Goal: Use online tool/utility: Utilize a website feature to perform a specific function

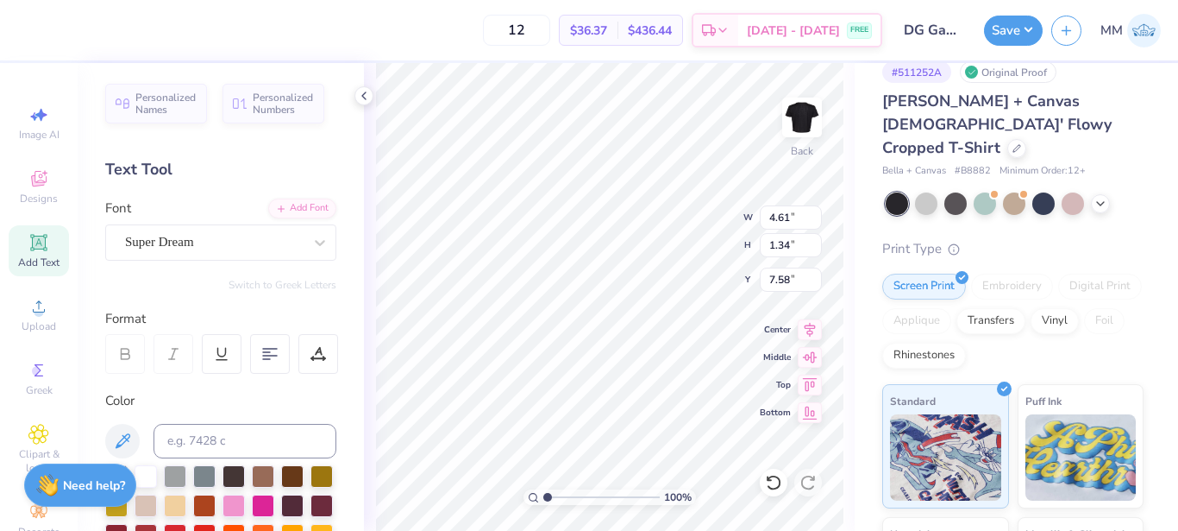
scroll to position [15, 2]
type textarea "T"
type textarea "73"
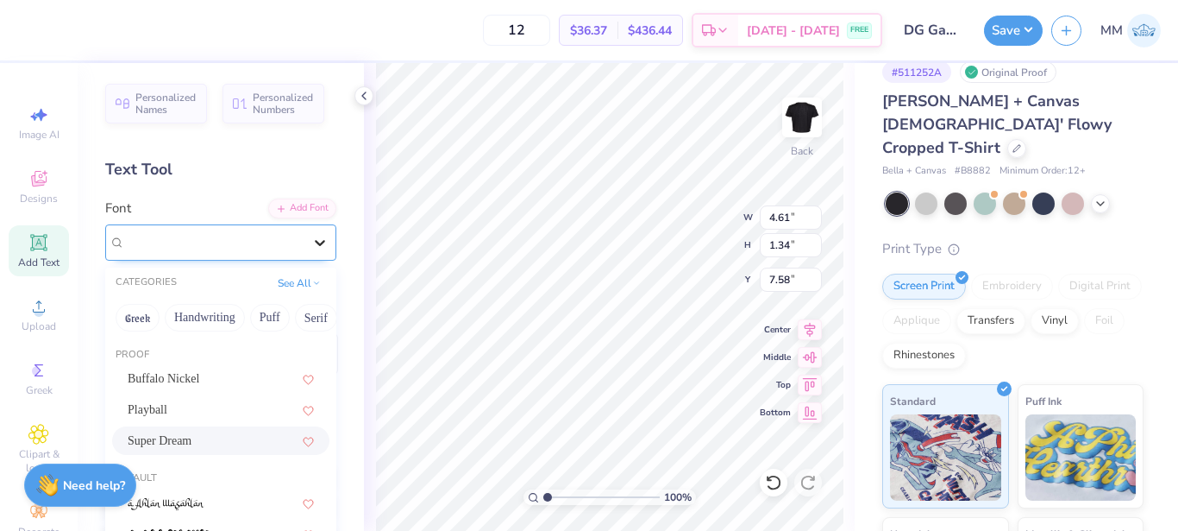
click at [311, 248] on icon at bounding box center [319, 242] width 17 height 17
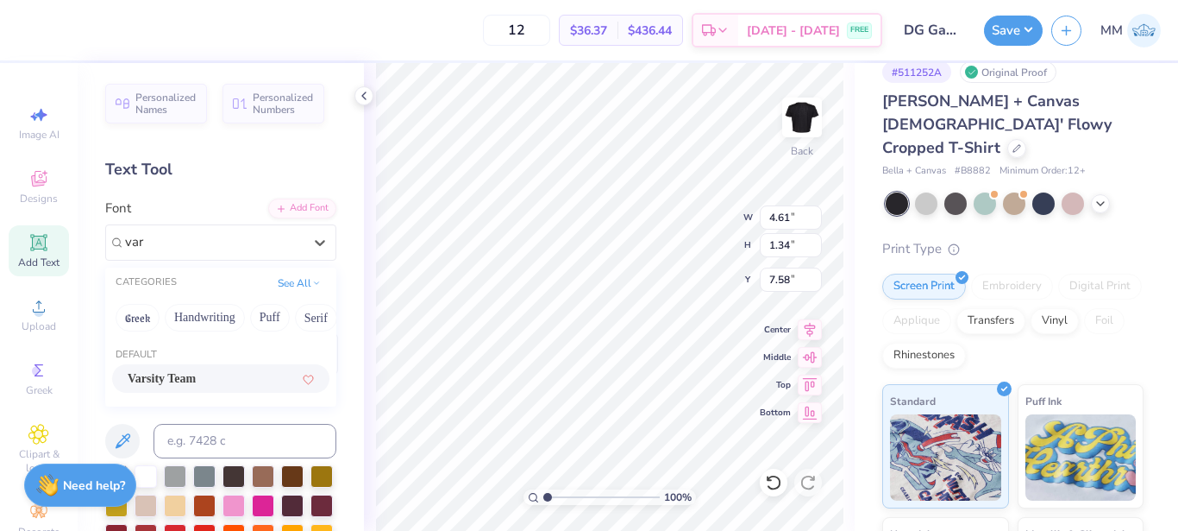
click at [232, 379] on div "Varsity Team" at bounding box center [221, 378] width 186 height 18
type input "var"
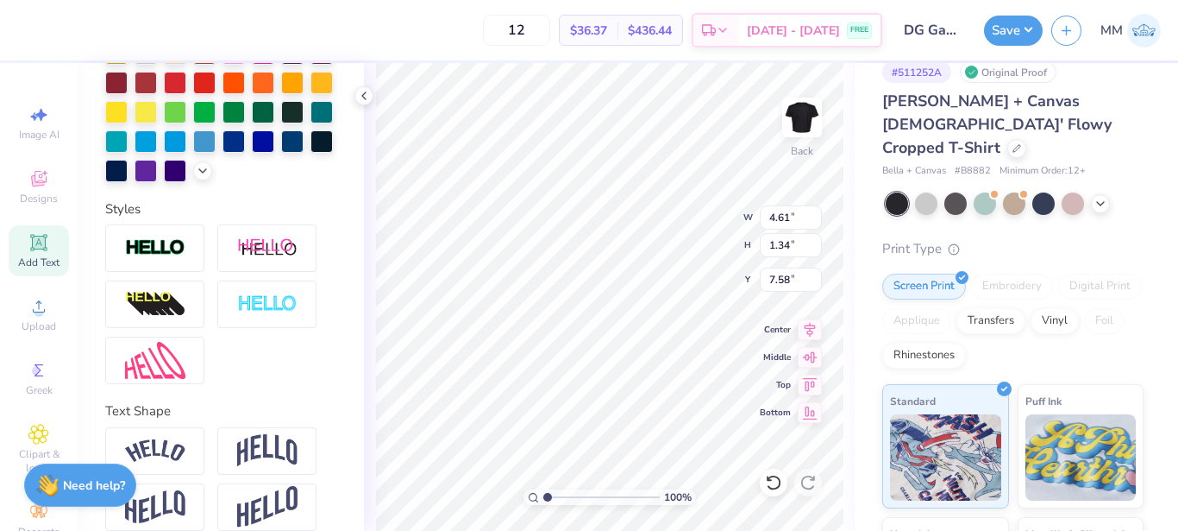
scroll to position [480, 0]
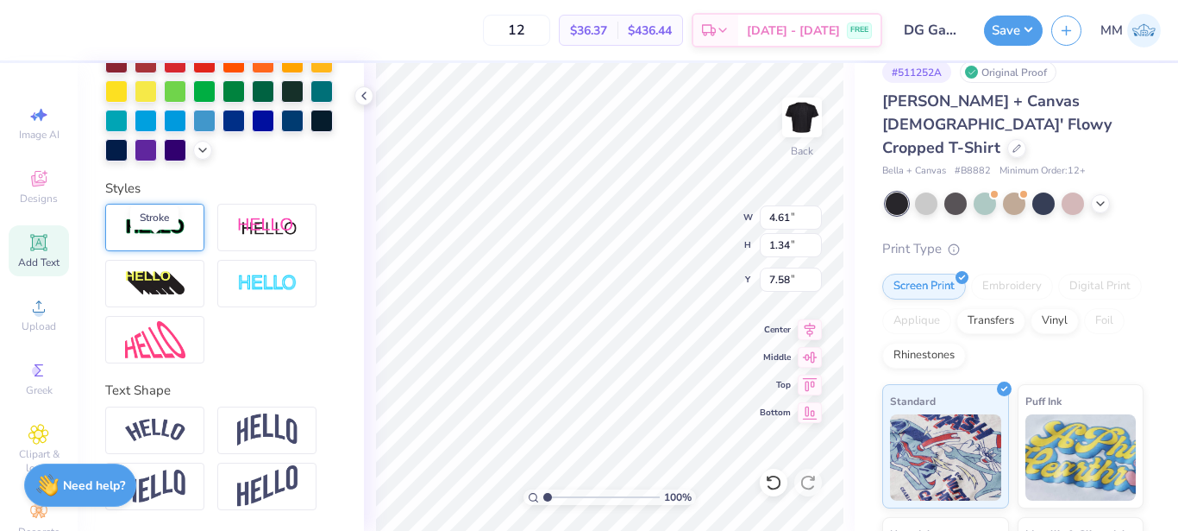
click at [180, 237] on img at bounding box center [155, 227] width 60 height 20
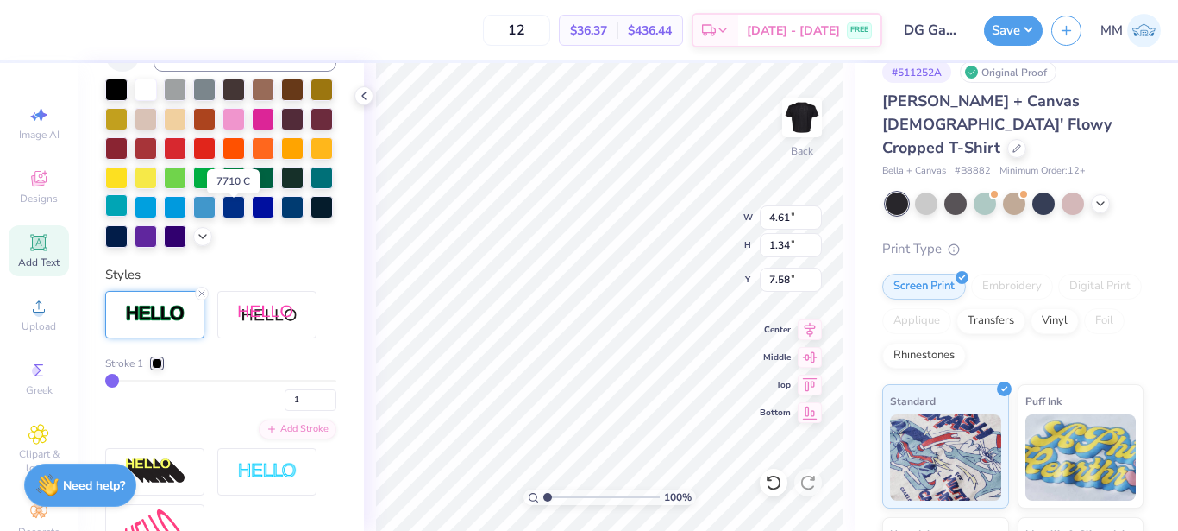
scroll to position [443, 0]
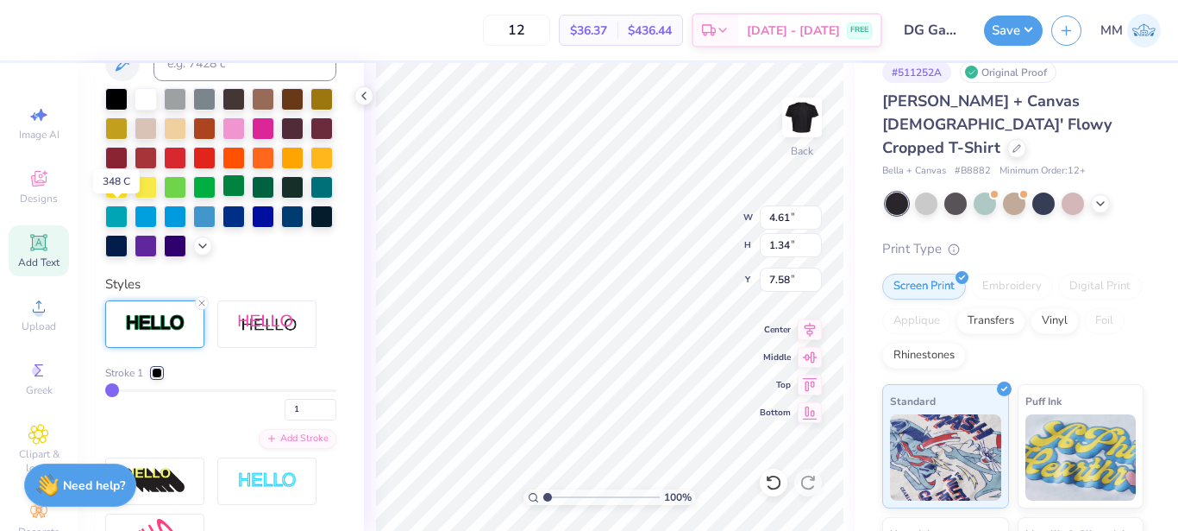
click at [223, 197] on div at bounding box center [234, 185] width 22 height 22
click at [162, 378] on div at bounding box center [157, 372] width 10 height 10
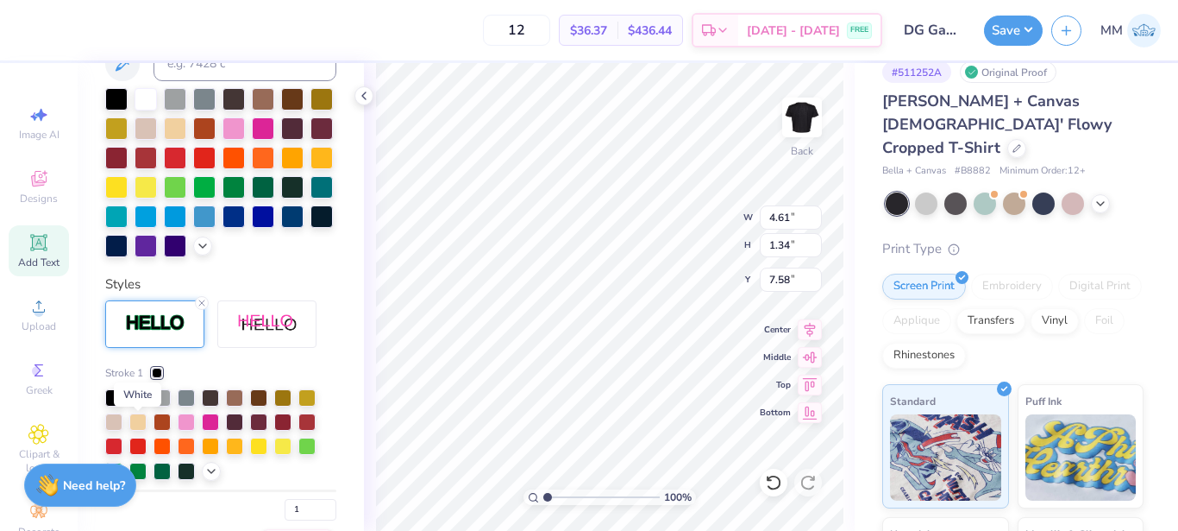
click at [139, 405] on div at bounding box center [137, 395] width 17 height 17
click at [198, 380] on div "Stroke 1" at bounding box center [220, 373] width 231 height 16
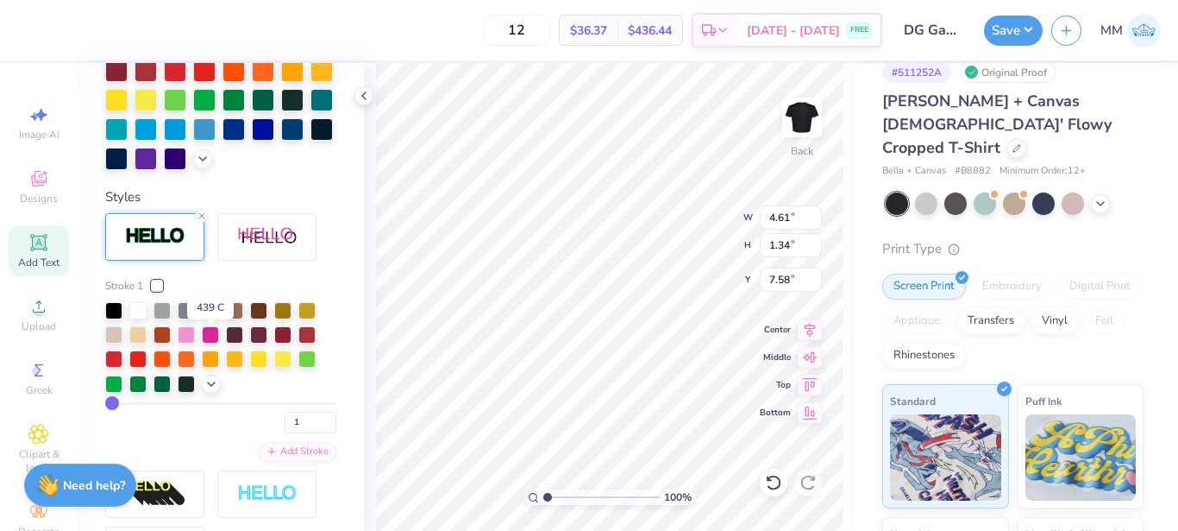
scroll to position [532, 0]
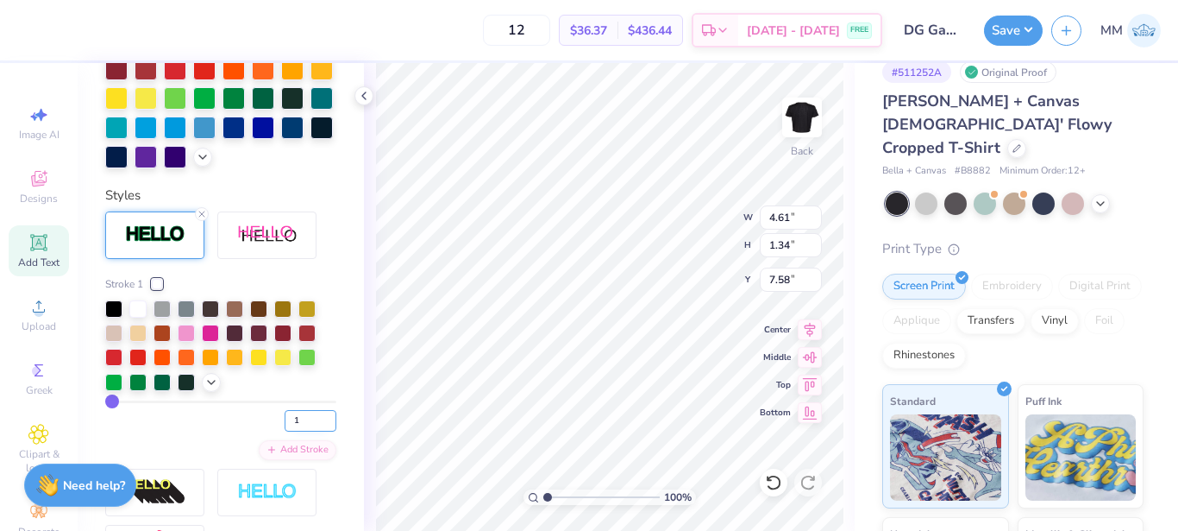
click at [293, 431] on input "1" at bounding box center [311, 421] width 52 height 22
type input "4"
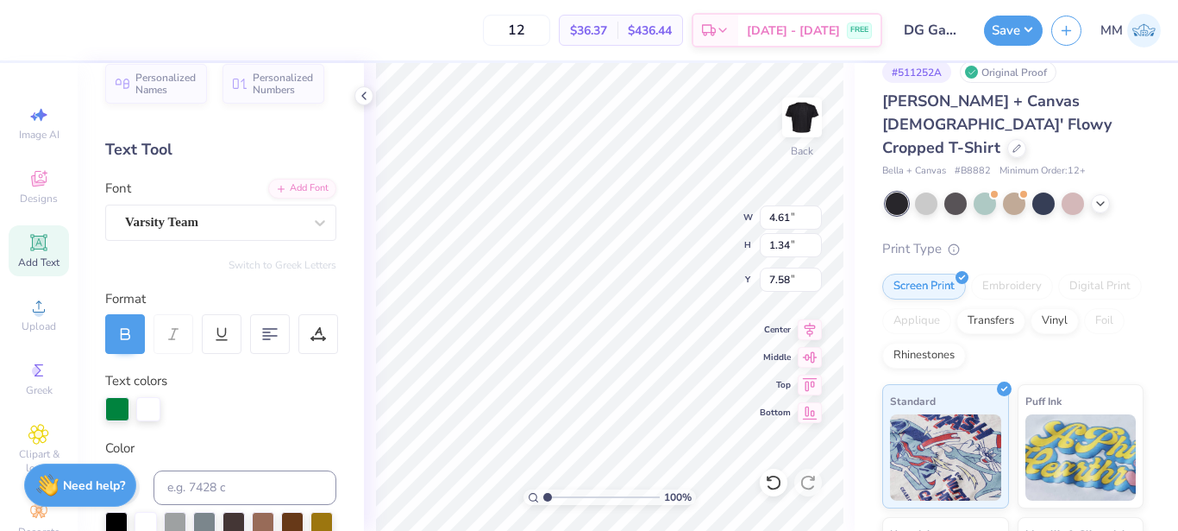
scroll to position [0, 0]
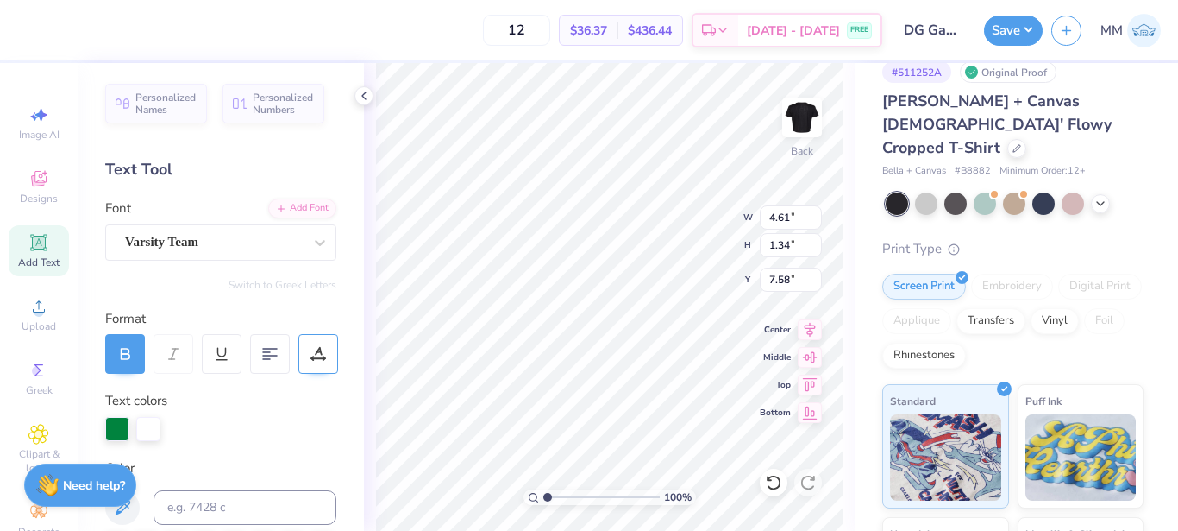
click at [313, 352] on icon at bounding box center [319, 354] width 16 height 16
click at [313, 355] on icon at bounding box center [319, 354] width 16 height 16
type input "10.83"
type input "2.35"
type input "0.77"
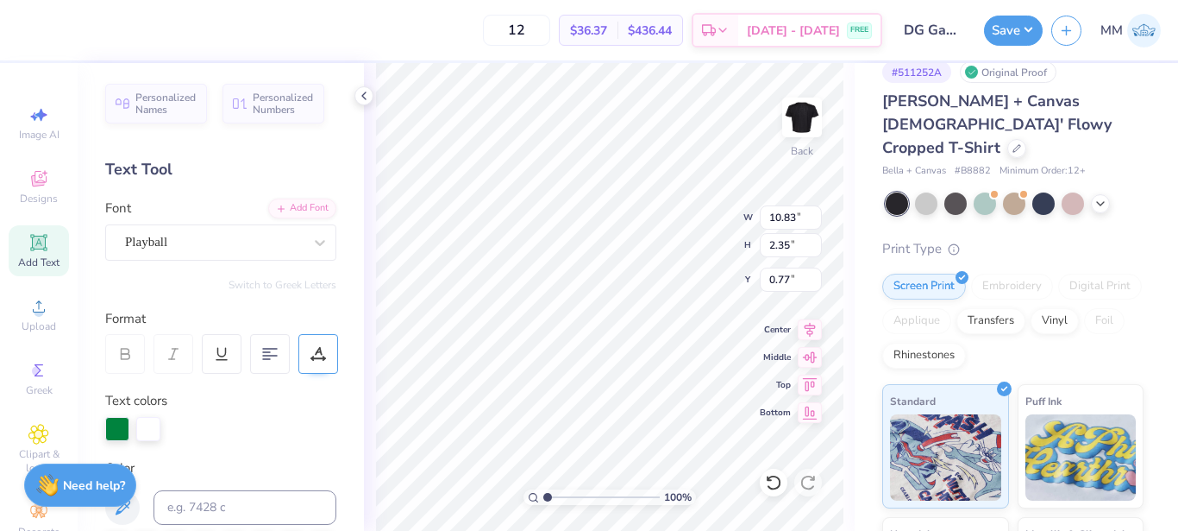
scroll to position [15, 3]
click at [315, 355] on icon at bounding box center [319, 354] width 16 height 16
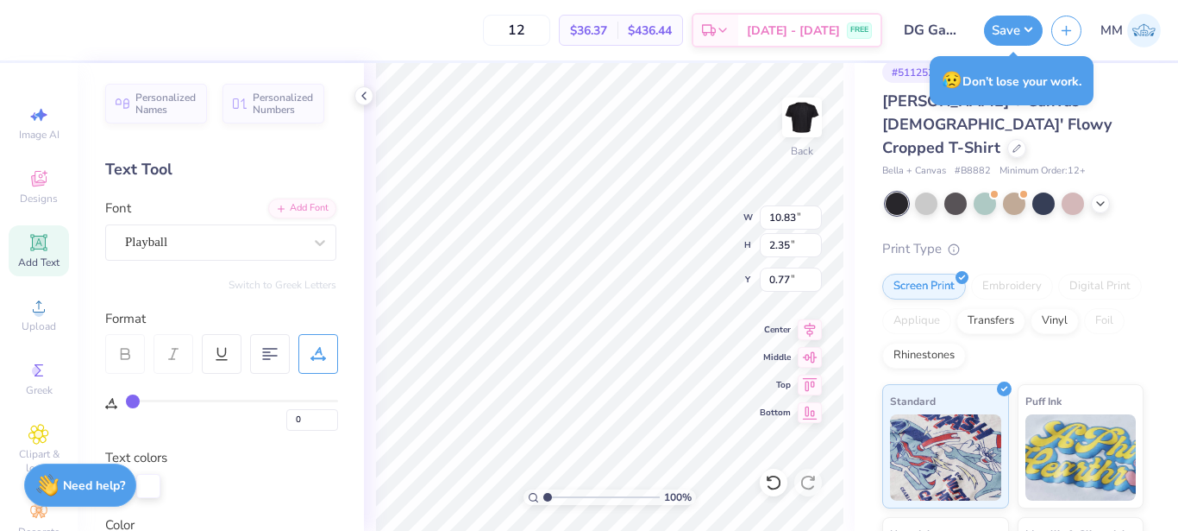
click at [125, 399] on div "0" at bounding box center [221, 402] width 233 height 57
click at [314, 418] on input "0" at bounding box center [312, 420] width 52 height 22
type input "3"
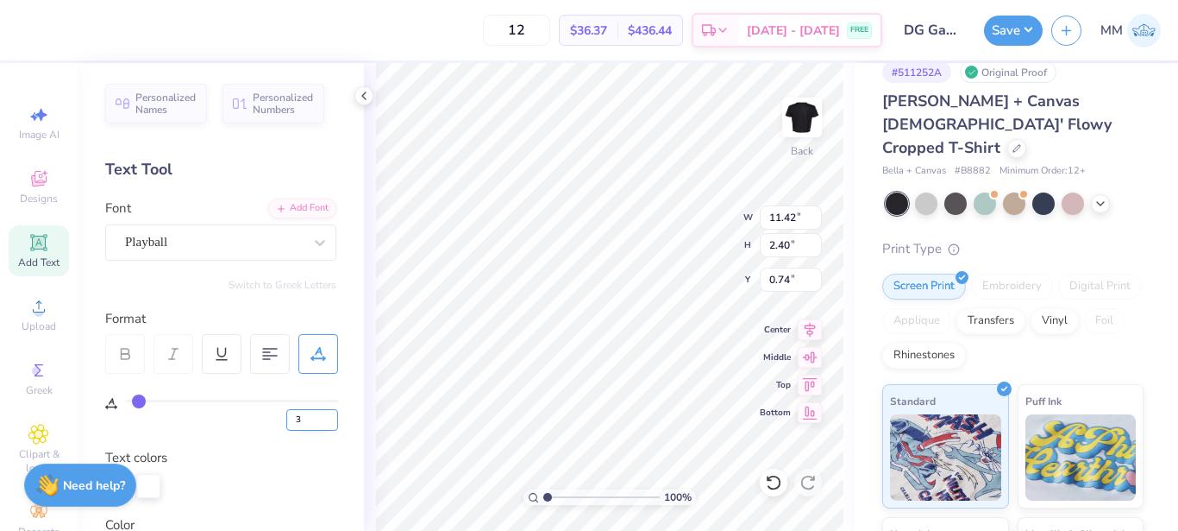
click at [317, 424] on input "3" at bounding box center [312, 420] width 52 height 22
type input "5"
type input "11.82"
type input "2.43"
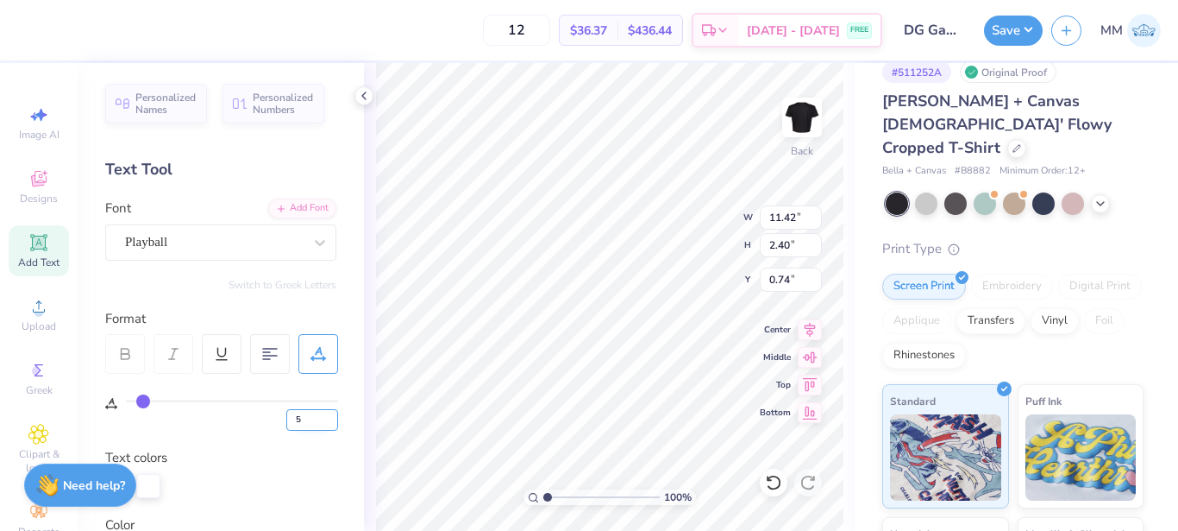
type input "0.72"
type input "1"
type input "11.03"
type input "2.36"
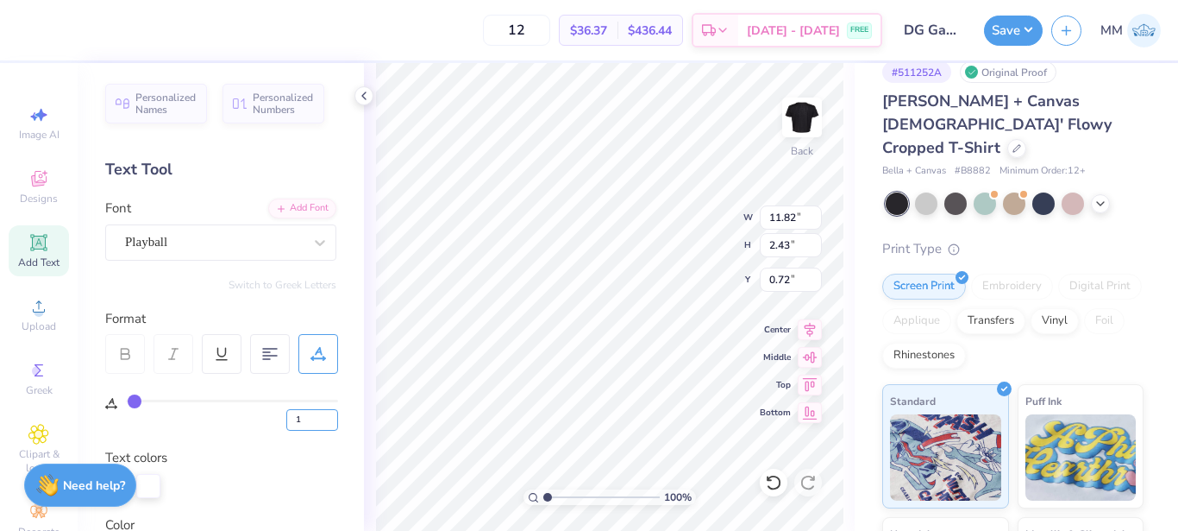
type input "0.76"
type input "1.96"
type input "1.43"
type input "7.53"
type input "0"
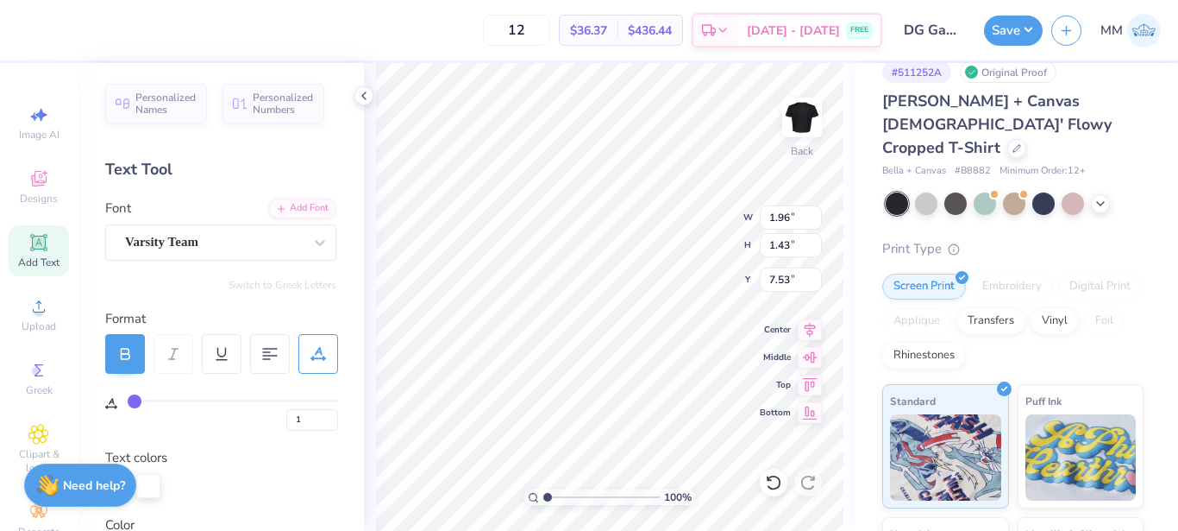
type input "0"
type input "3.30"
type input "2.42"
type input "3.54"
type input "1"
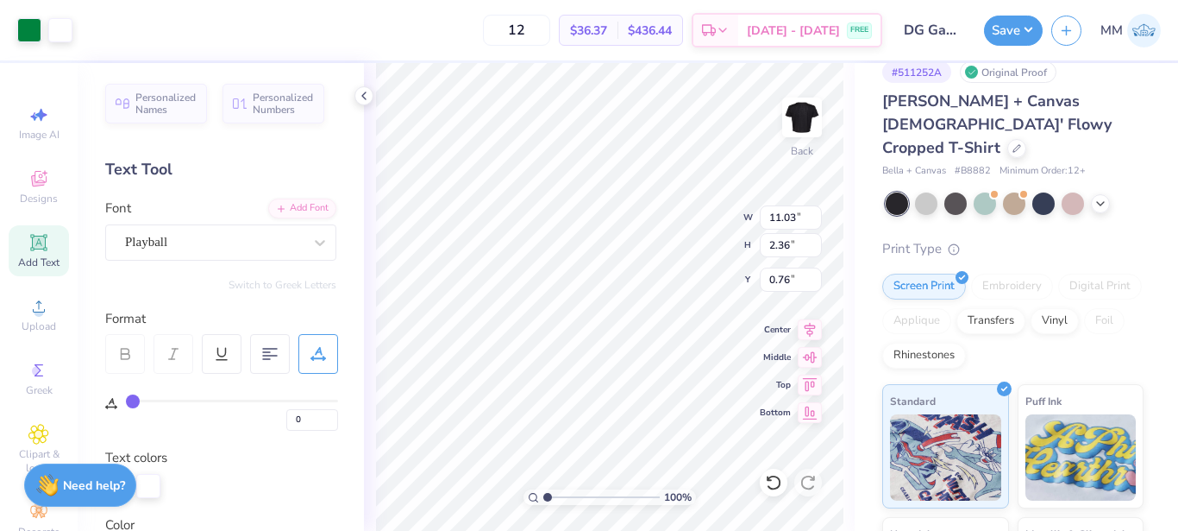
type input "1"
type input "11.07"
type input "2.37"
type input "0.50"
type input "3.30"
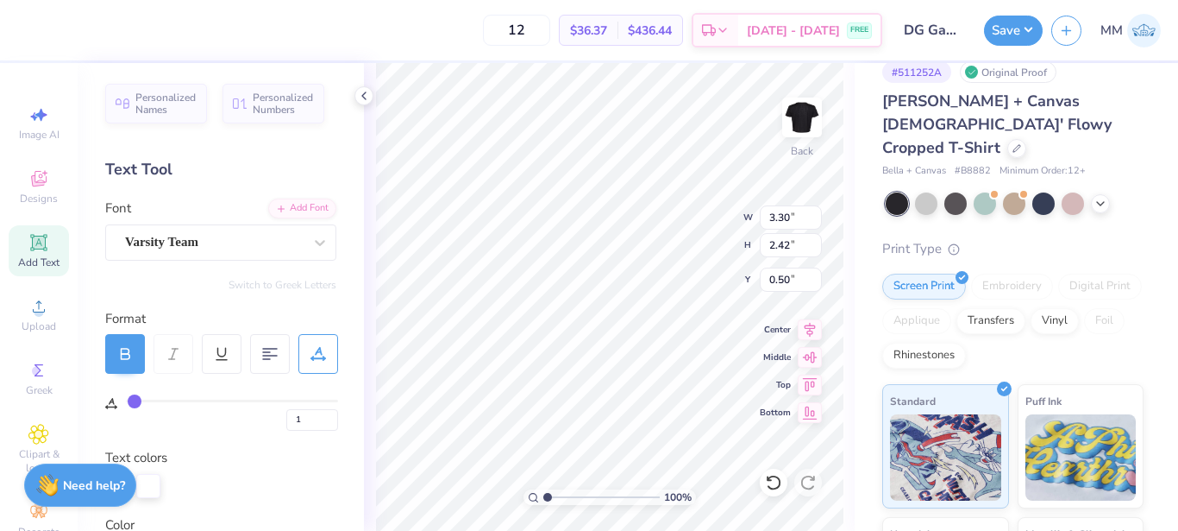
type input "2.42"
type input "3.54"
type input "0"
type input "1"
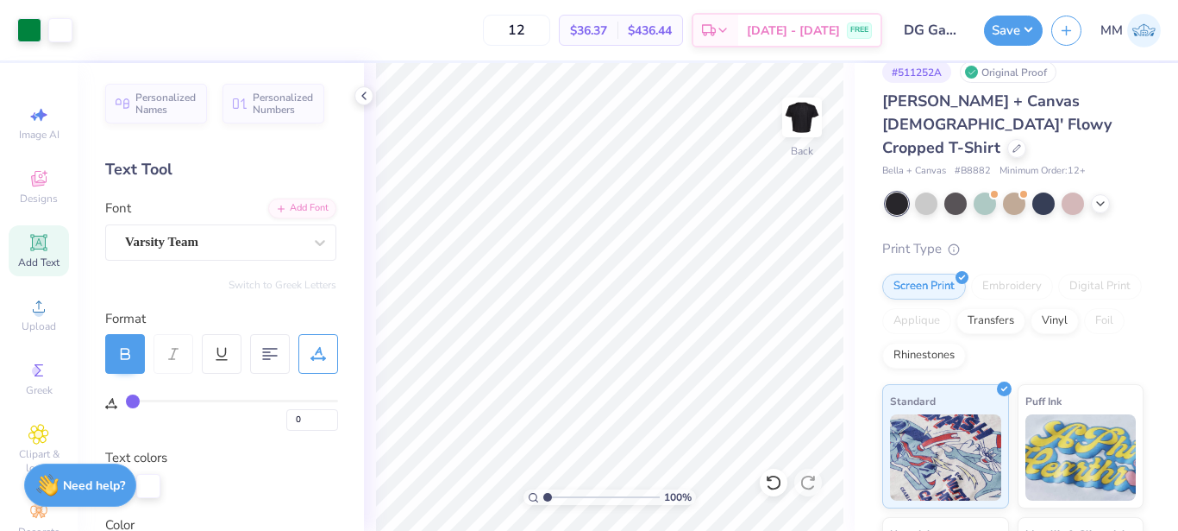
type input "1"
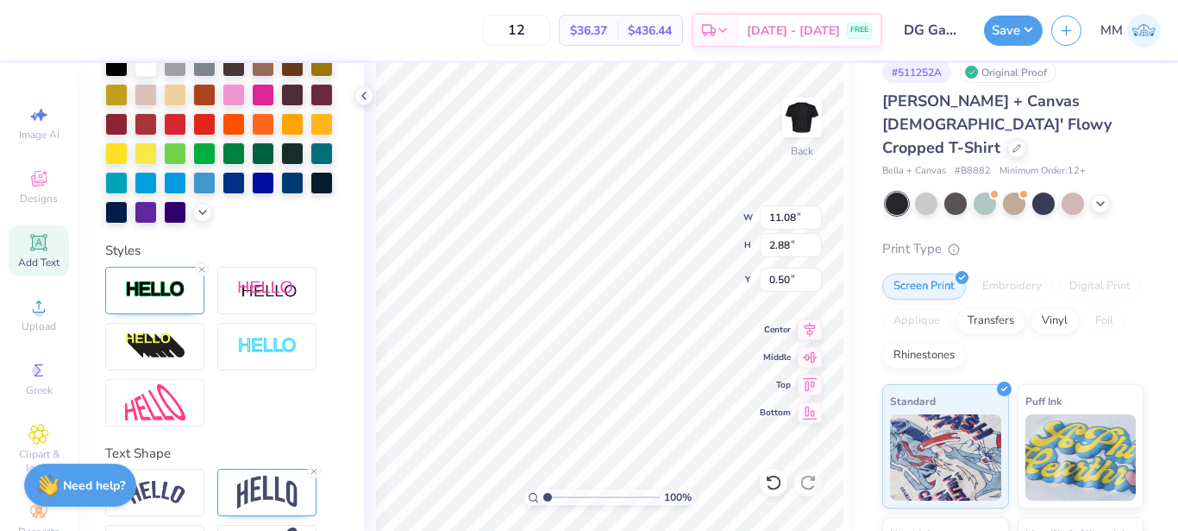
scroll to position [625, 0]
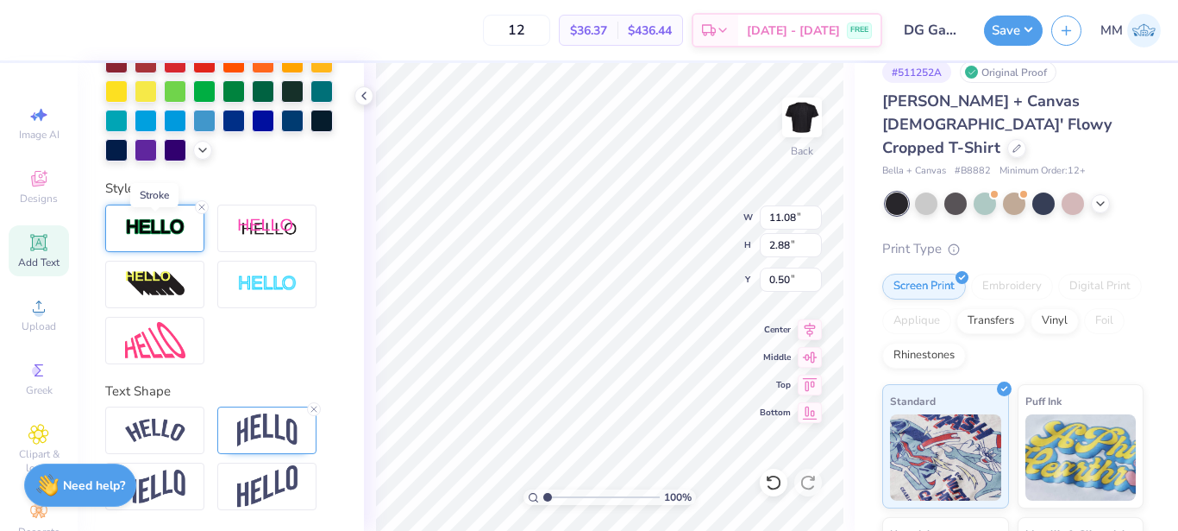
click at [163, 225] on img at bounding box center [155, 227] width 60 height 20
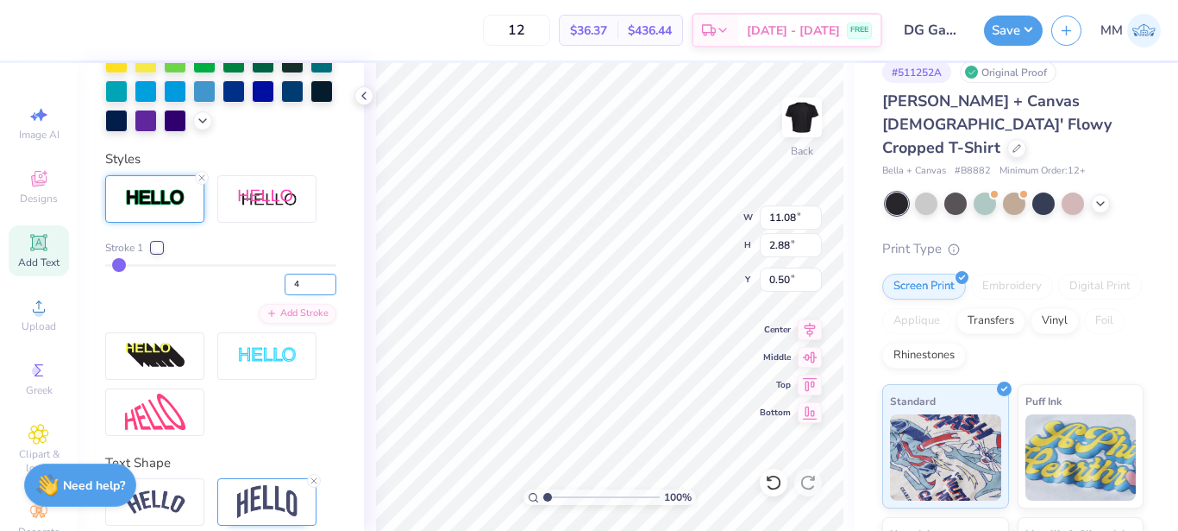
click at [298, 295] on input "4" at bounding box center [311, 284] width 52 height 22
type input "3"
type input "11.05"
type input "2.86"
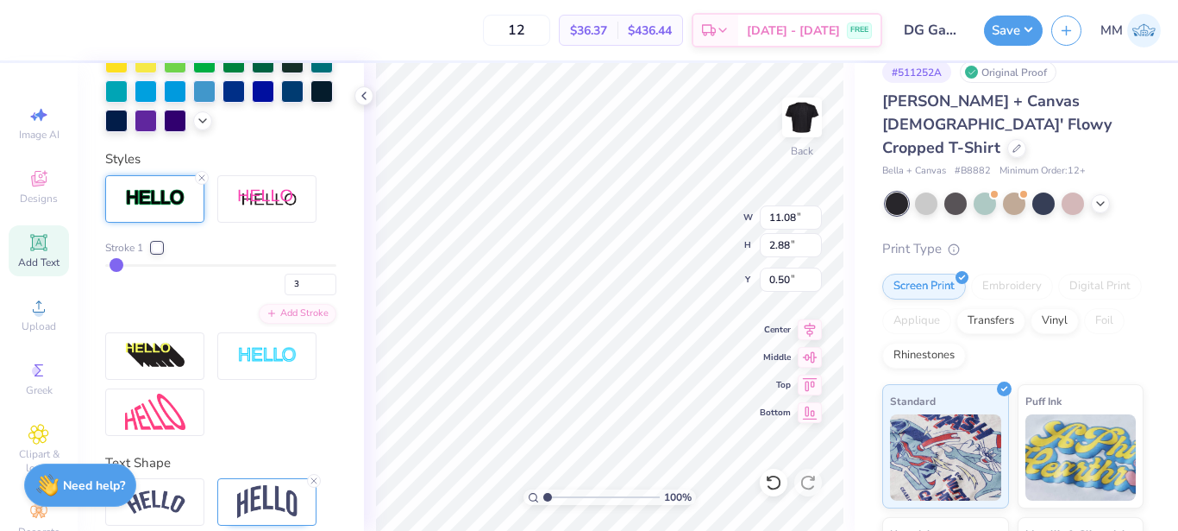
type input "0.51"
click at [325, 306] on div "Personalized Names Personalized Numbers Text Tool Add Font Font Playball Switch…" at bounding box center [221, 297] width 286 height 468
type input "0"
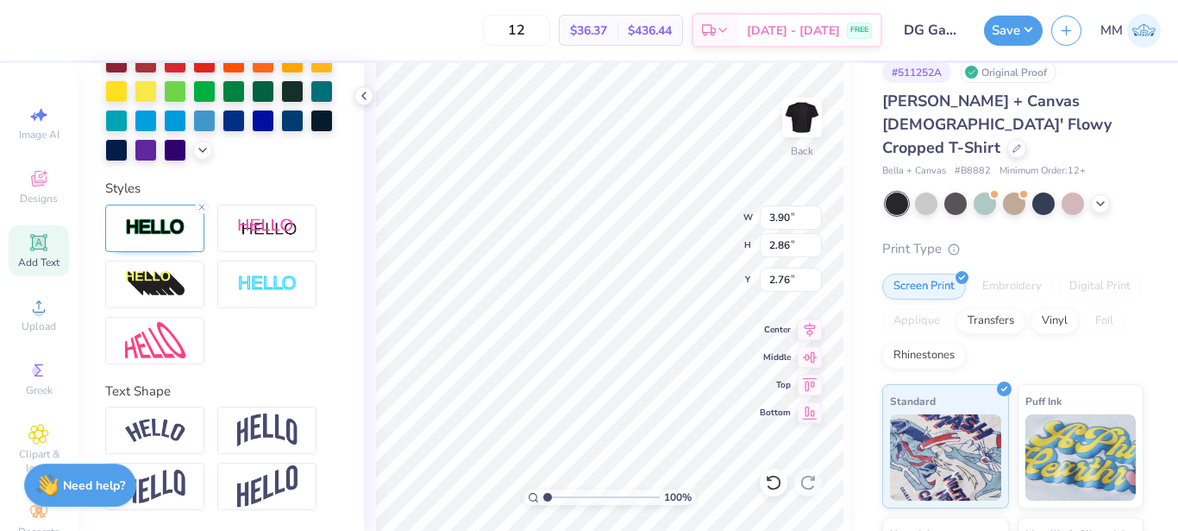
type input "3.90"
type input "2.86"
type input "3.00"
type input "2.63"
click at [1014, 25] on button "Save" at bounding box center [1013, 28] width 59 height 30
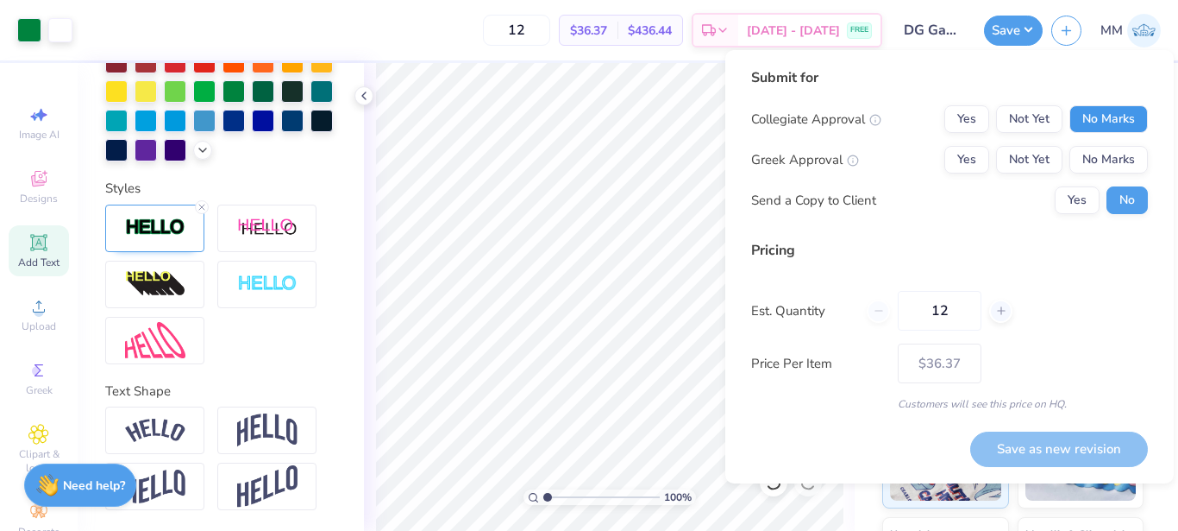
click at [1078, 123] on button "No Marks" at bounding box center [1109, 119] width 79 height 28
click at [971, 166] on button "Yes" at bounding box center [967, 160] width 45 height 28
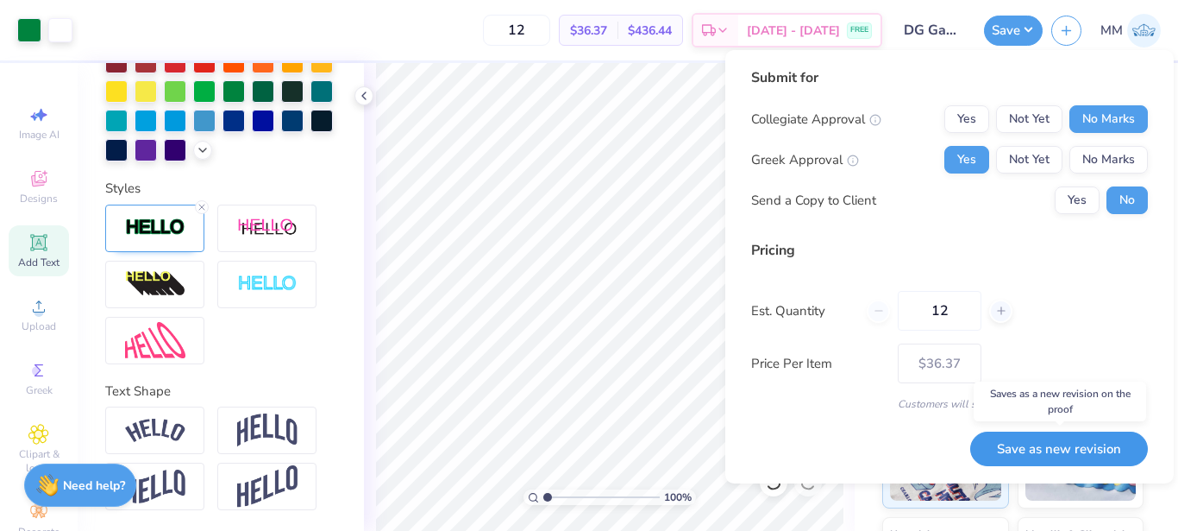
click at [1066, 443] on button "Save as new revision" at bounding box center [1059, 448] width 178 height 35
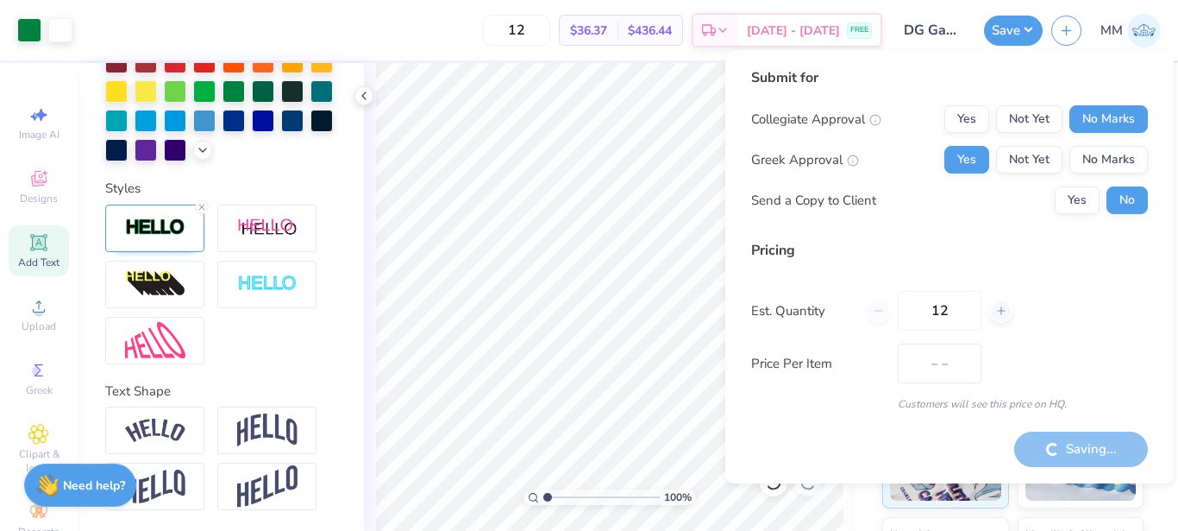
type input "$36.37"
